Goal: Information Seeking & Learning: Learn about a topic

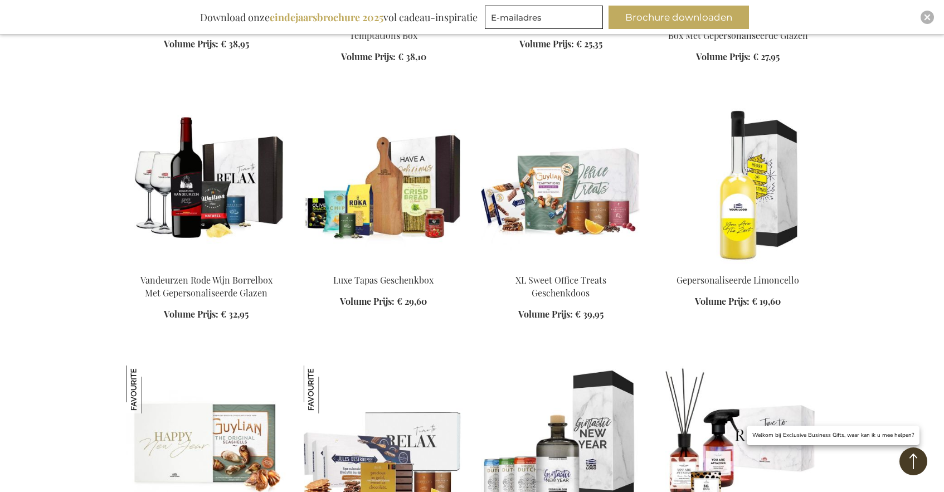
scroll to position [15715, 0]
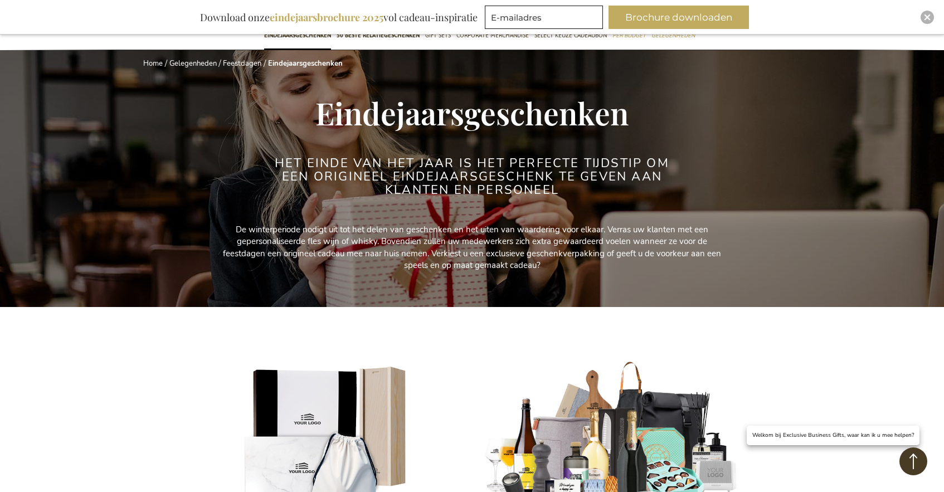
scroll to position [10, 0]
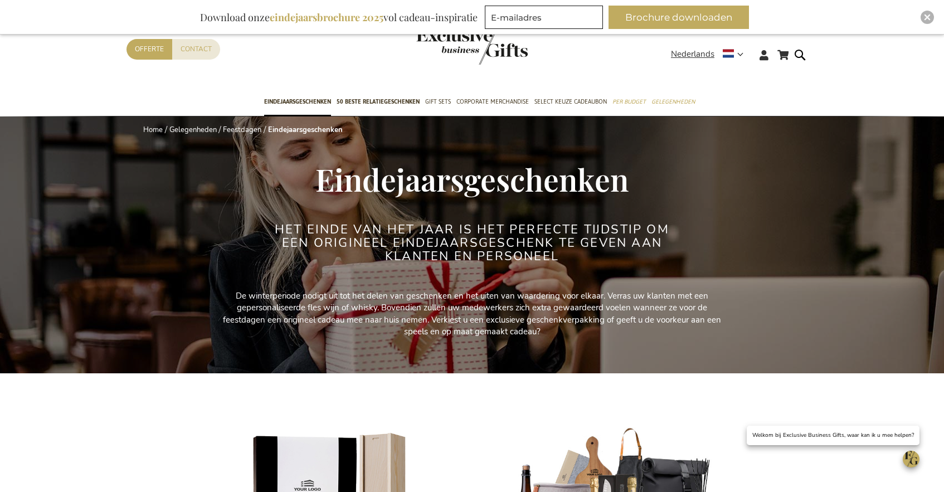
scroll to position [10, 0]
